Goal: Task Accomplishment & Management: Manage account settings

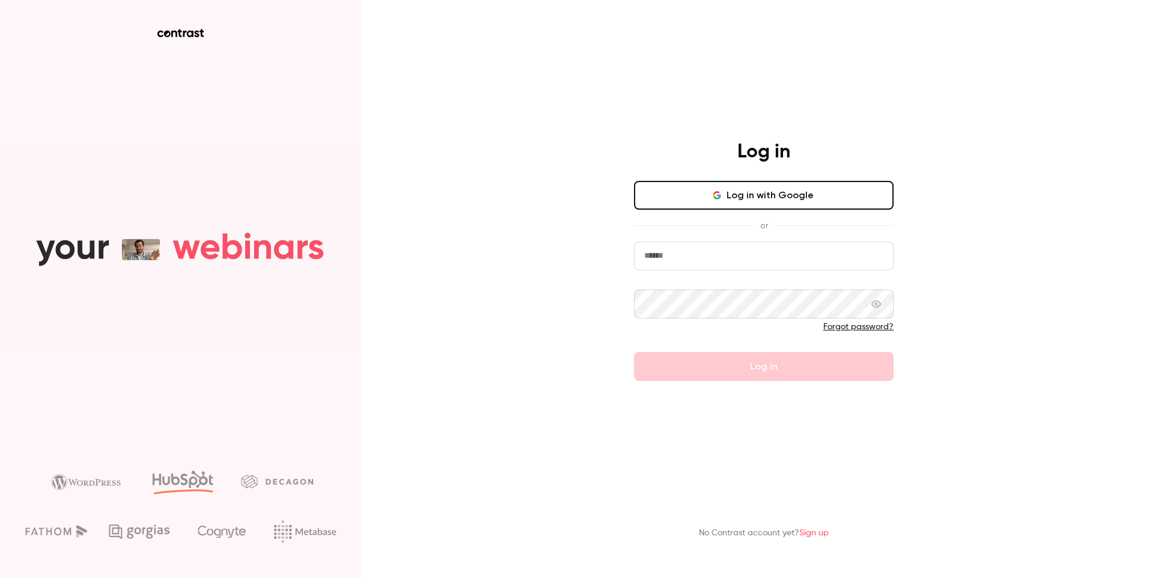
drag, startPoint x: 766, startPoint y: 264, endPoint x: 767, endPoint y: 270, distance: 6.0
click at [766, 264] on input "email" at bounding box center [764, 256] width 260 height 29
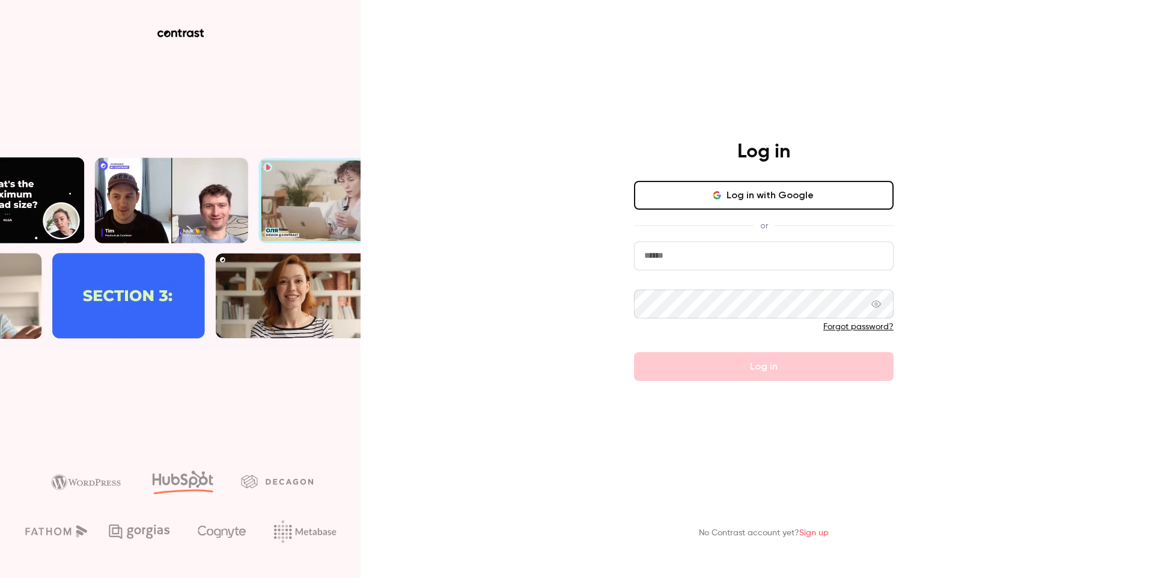
type input "**********"
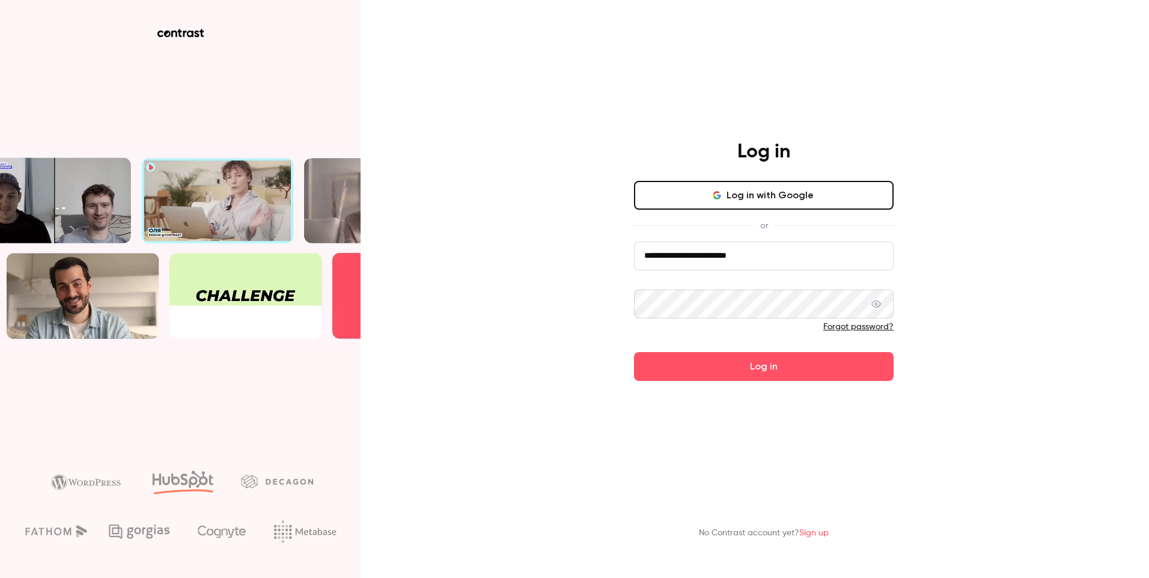
click at [634, 352] on button "Log in" at bounding box center [764, 366] width 260 height 29
